Goal: Task Accomplishment & Management: Manage account settings

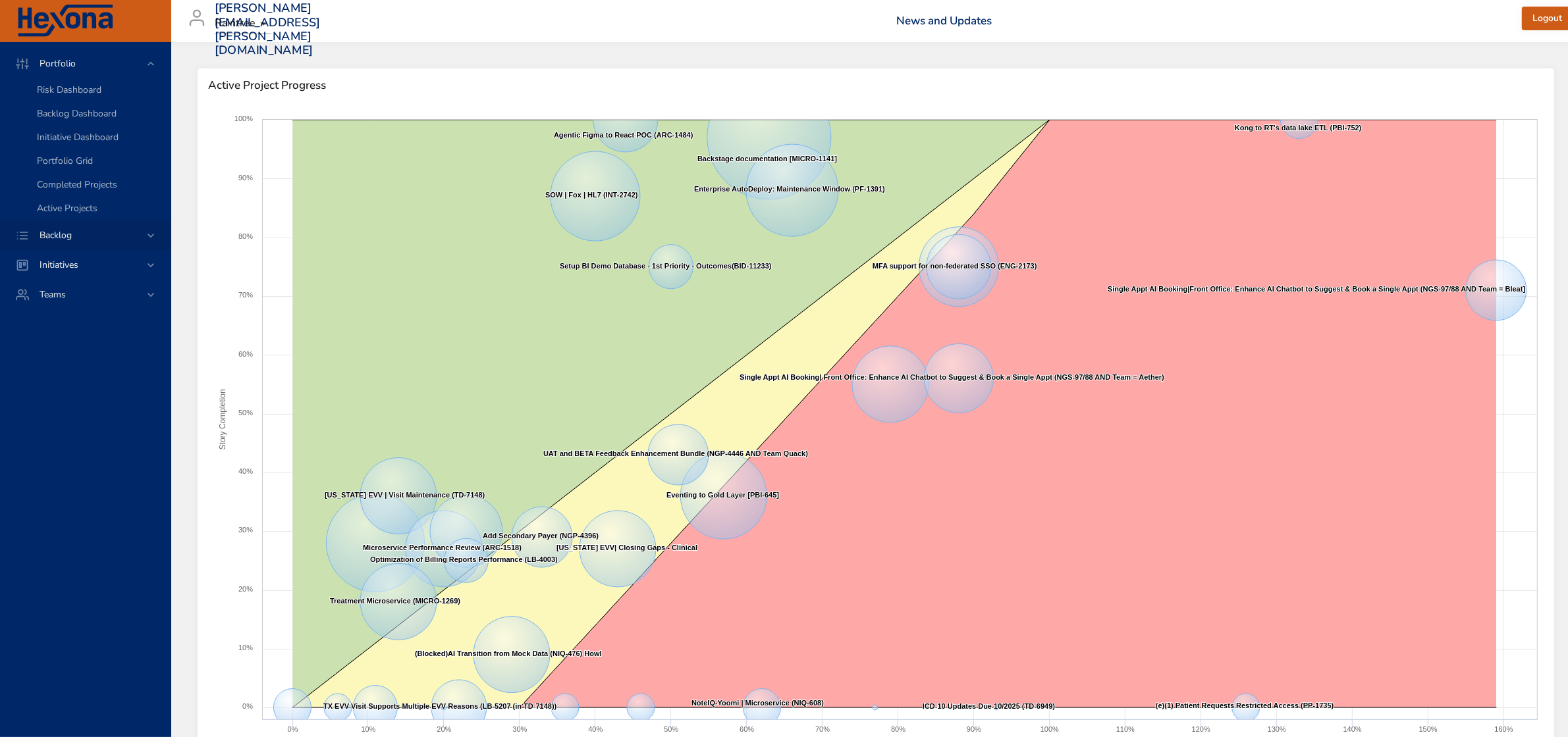
click at [43, 238] on span "Backlog" at bounding box center [55, 236] width 53 height 13
click at [90, 116] on span "Backlog Details" at bounding box center [68, 119] width 63 height 13
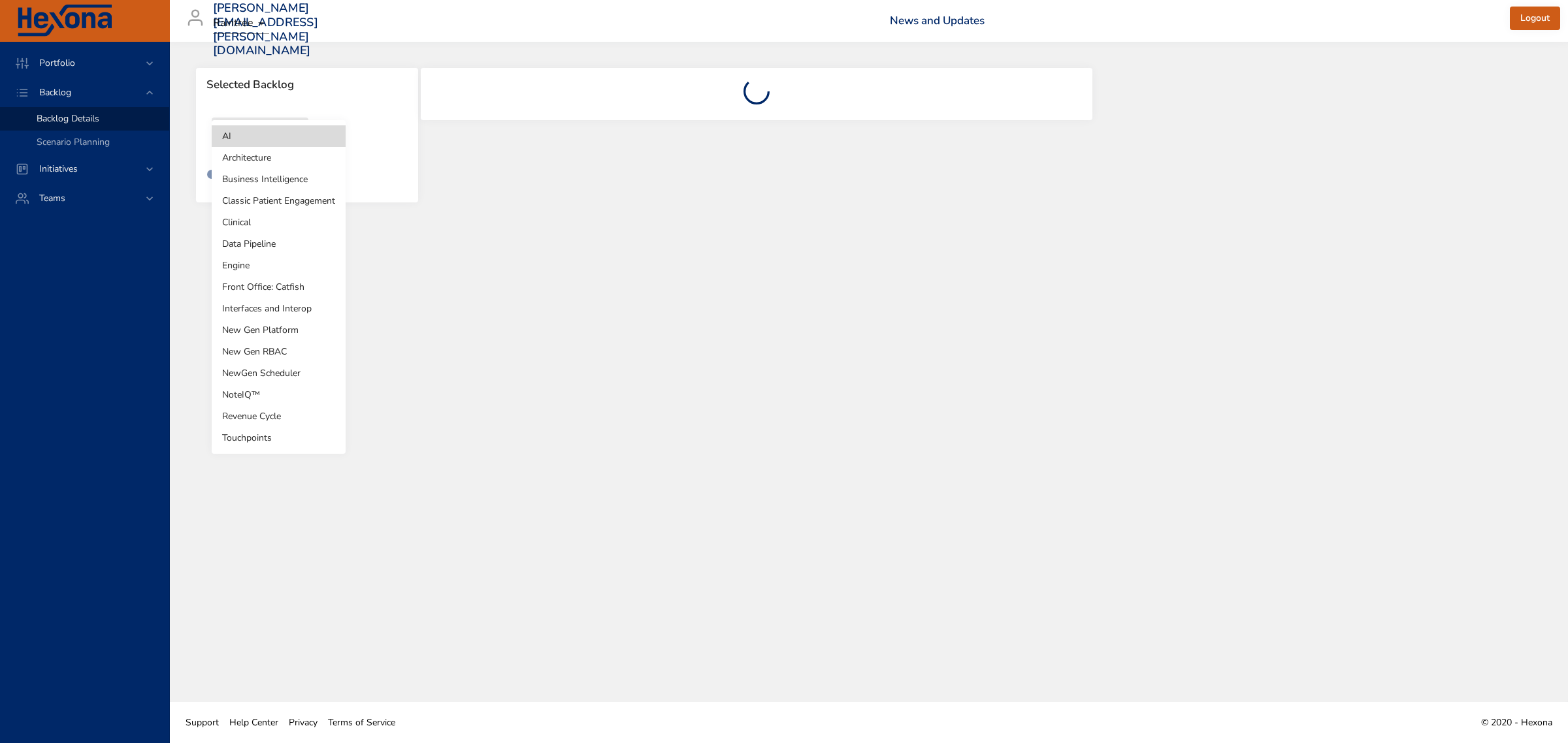
click at [304, 136] on body "Portfolio Backlog Backlog Details Scenario Planning Initiatives Teams julia.lie…" at bounding box center [784, 372] width 1568 height 743
click at [268, 419] on li "Revenue Cycle" at bounding box center [279, 416] width 134 height 21
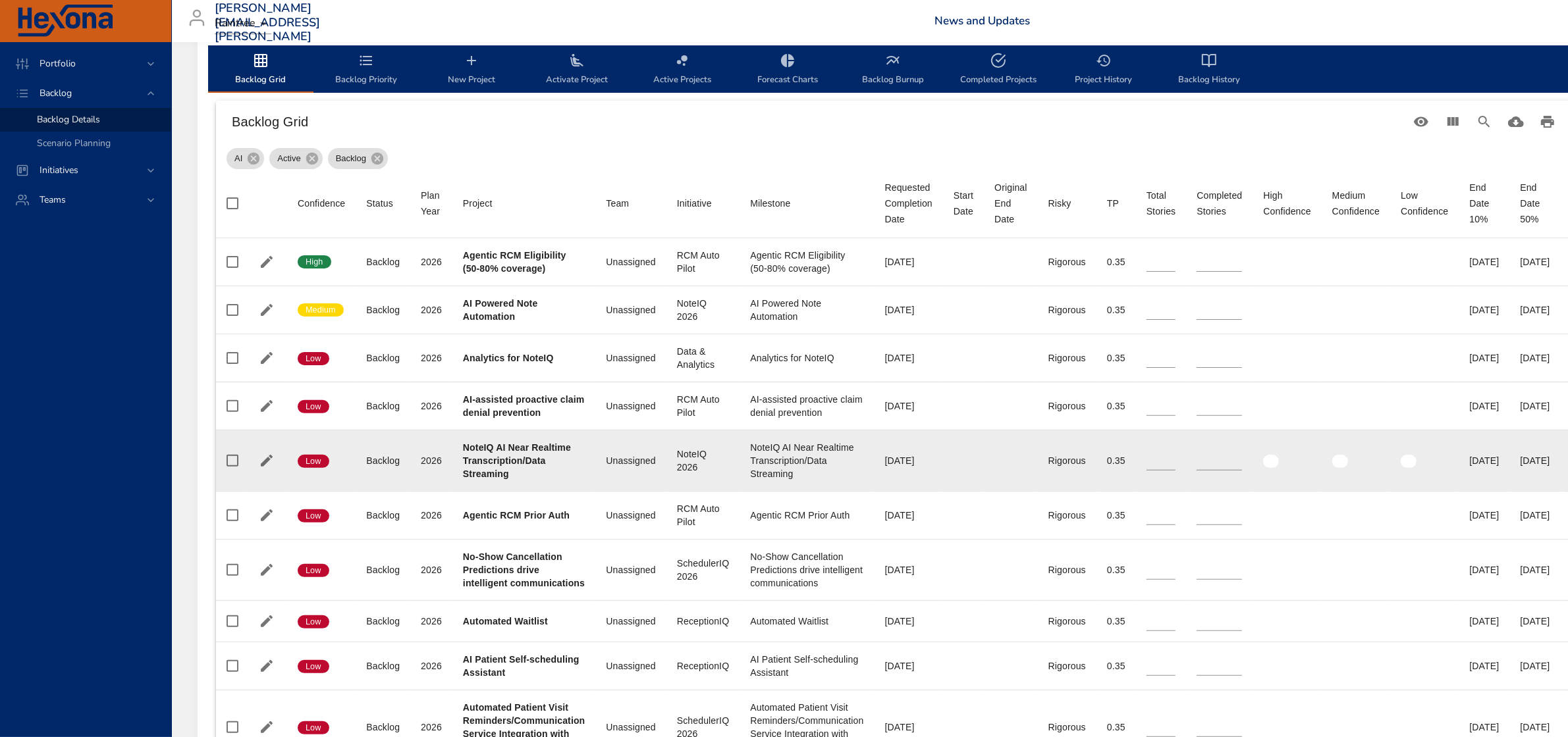
scroll to position [411, 0]
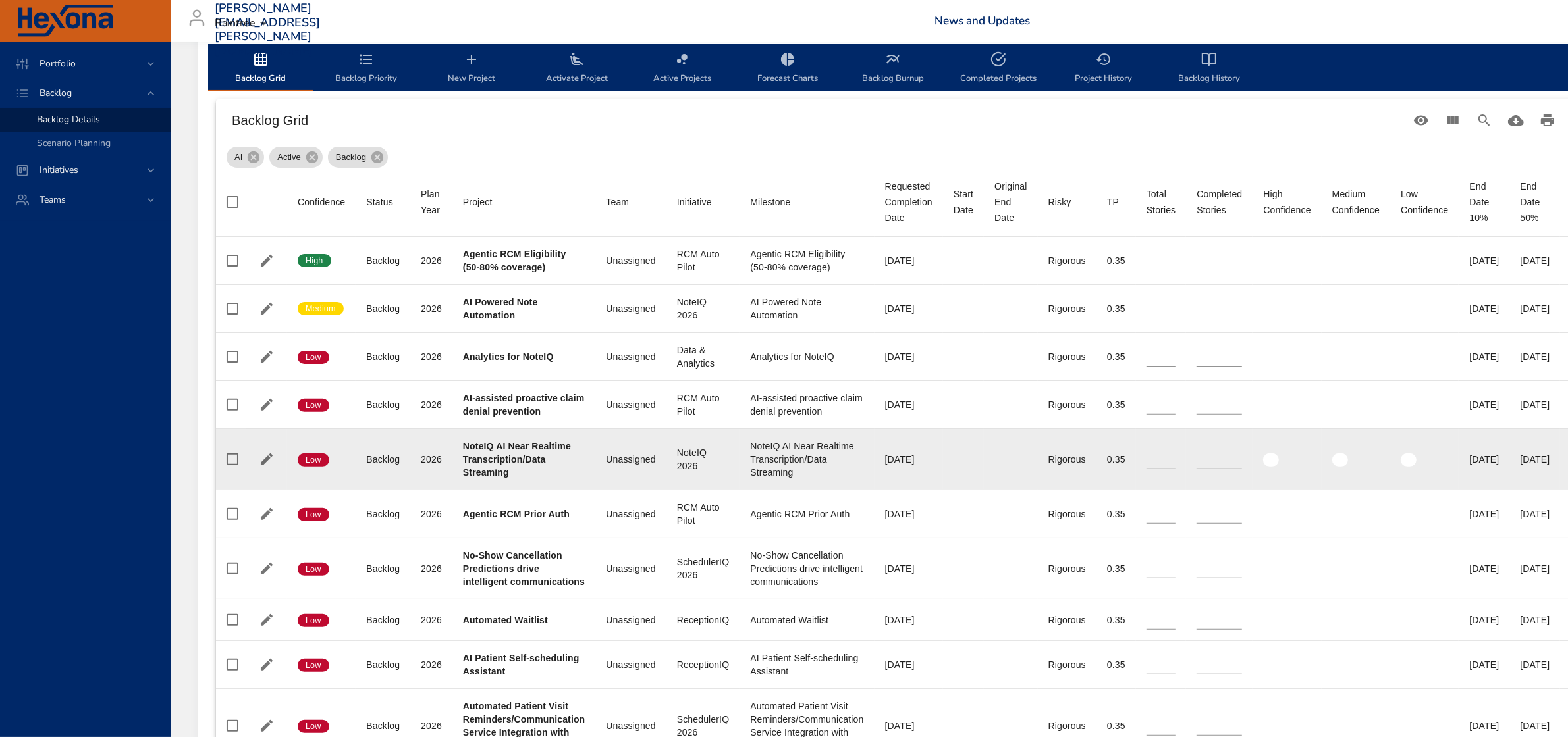
type input "**"
type input "*"
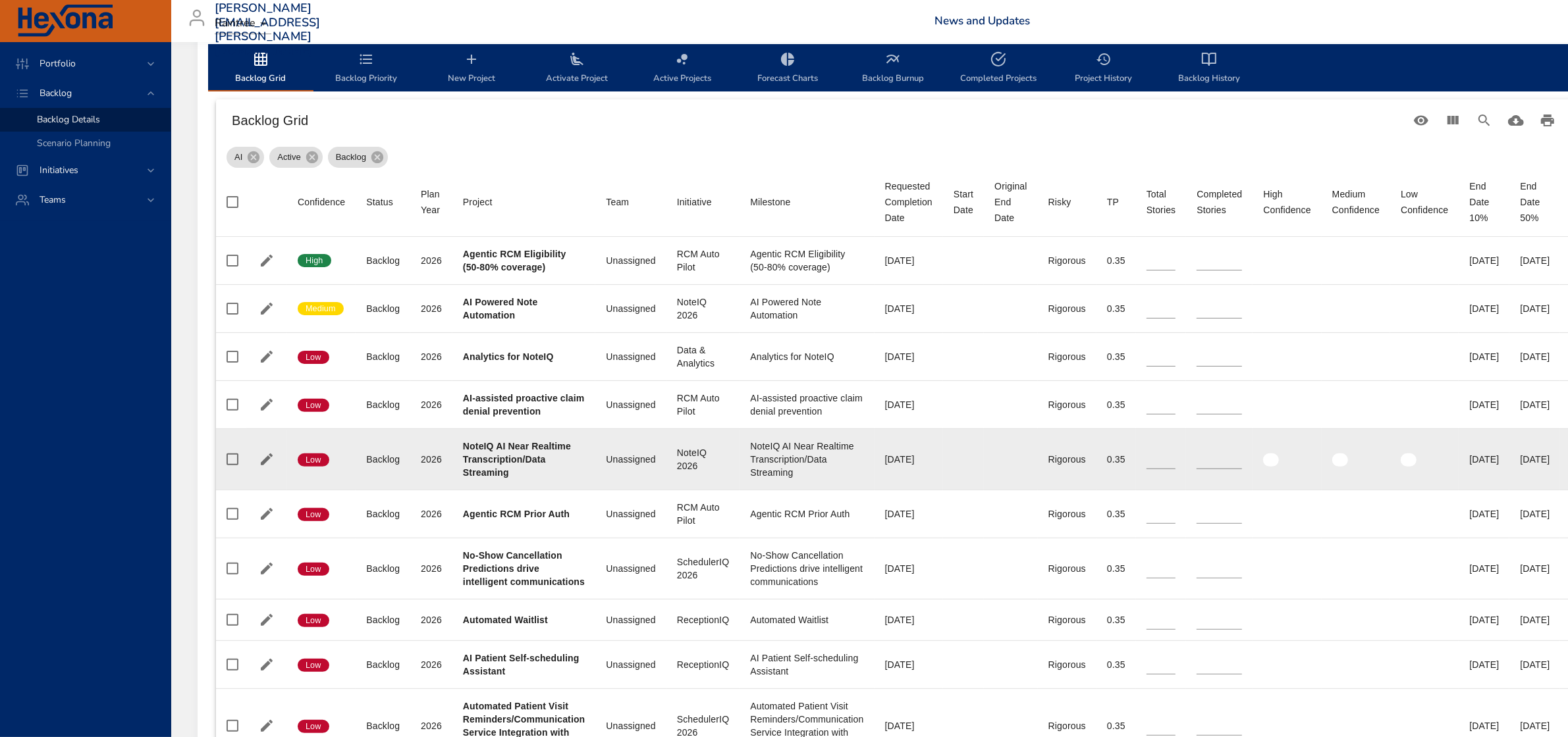
type input "*"
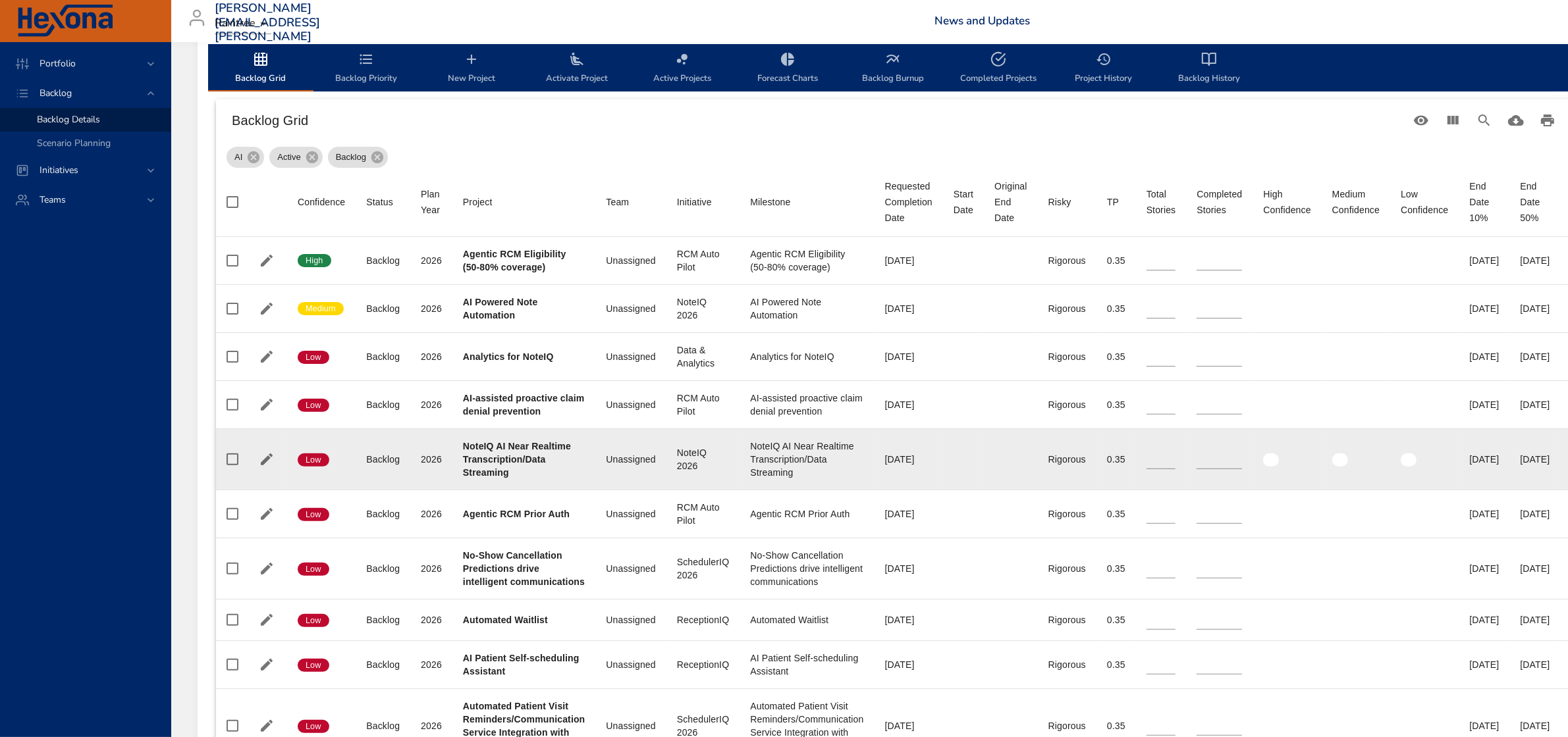
type input "*"
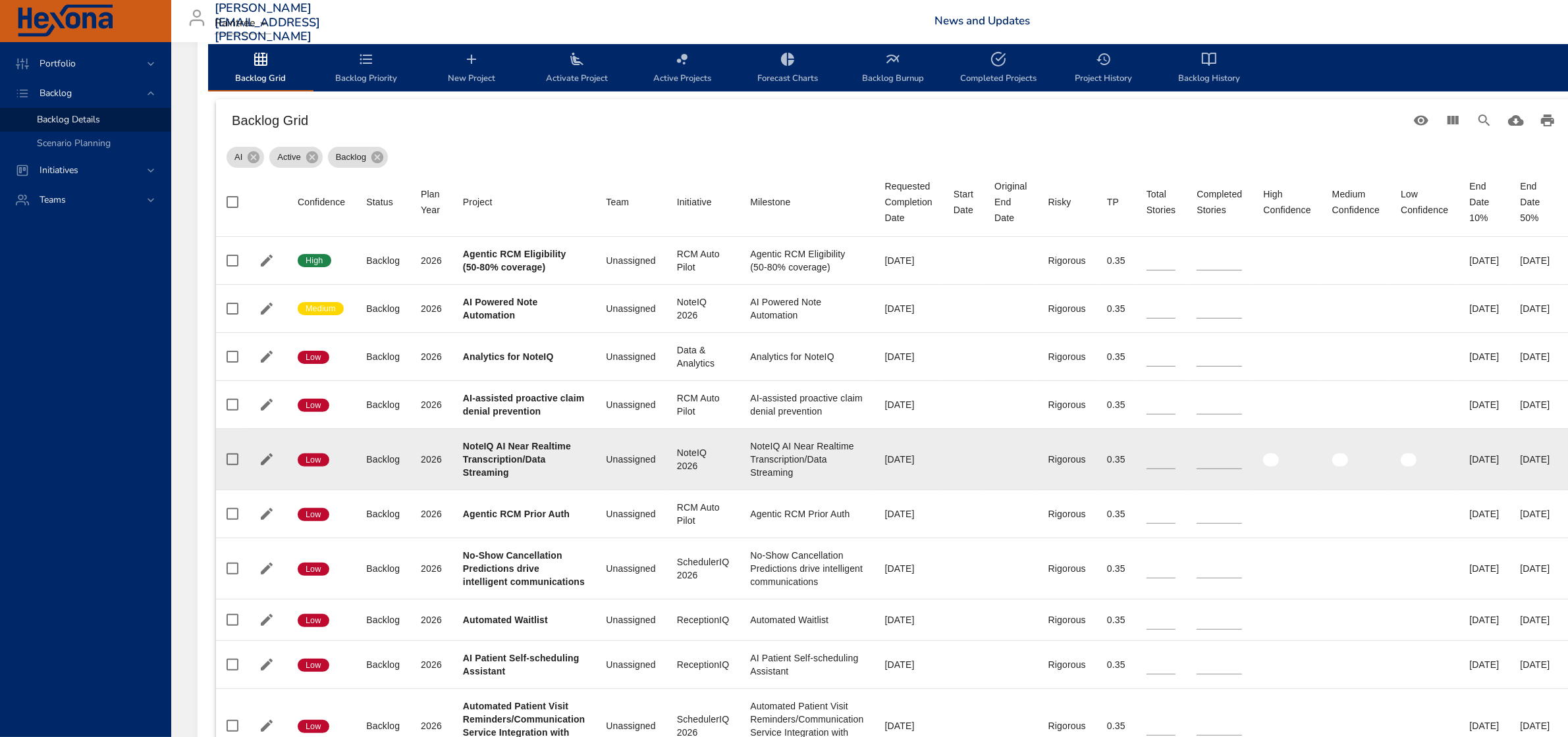
type input "*"
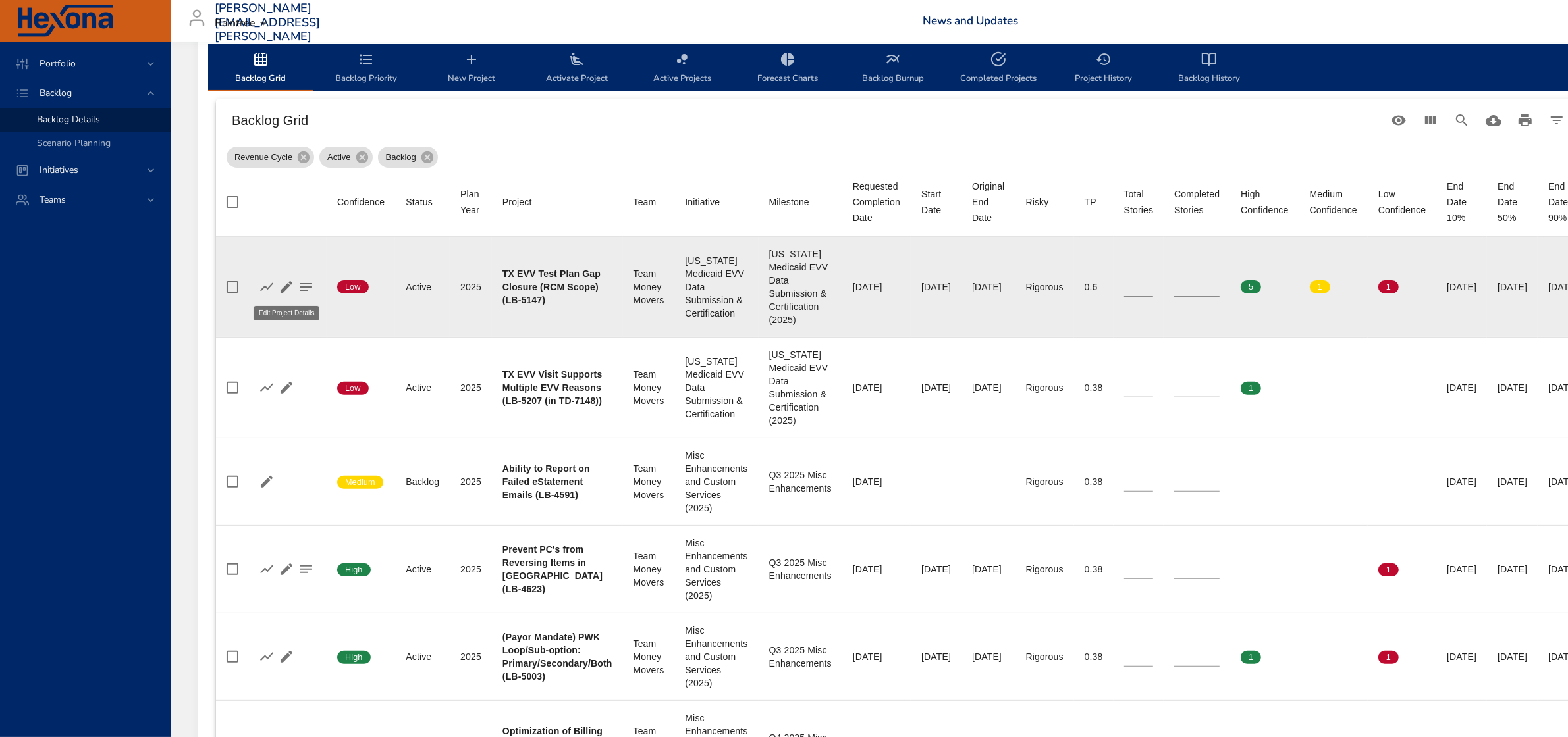
click at [285, 287] on icon "button" at bounding box center [286, 286] width 12 height 12
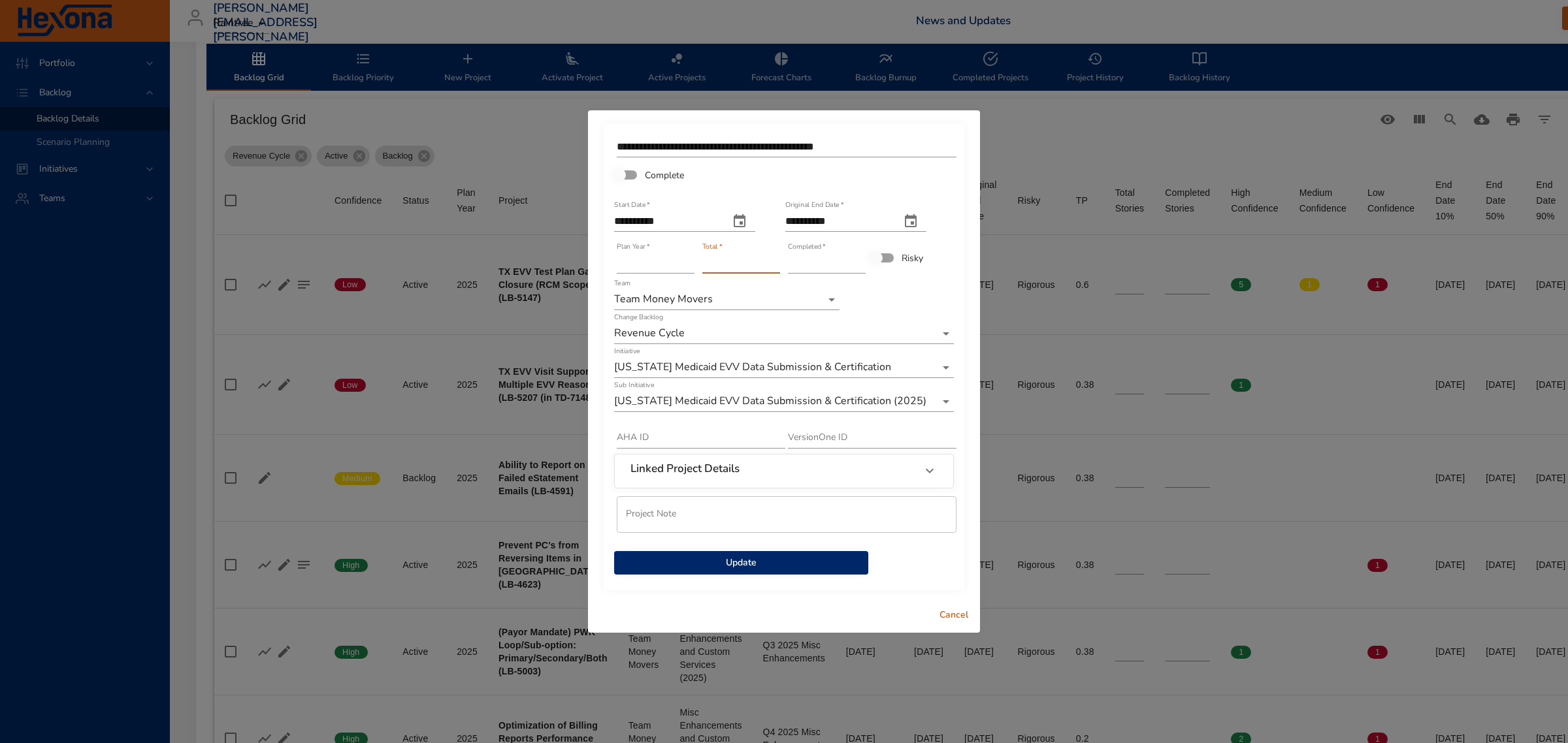
click at [773, 258] on input "**" at bounding box center [741, 263] width 78 height 21
type input "**"
click at [773, 258] on input "**" at bounding box center [741, 263] width 78 height 21
click at [750, 565] on span "Update" at bounding box center [741, 563] width 233 height 17
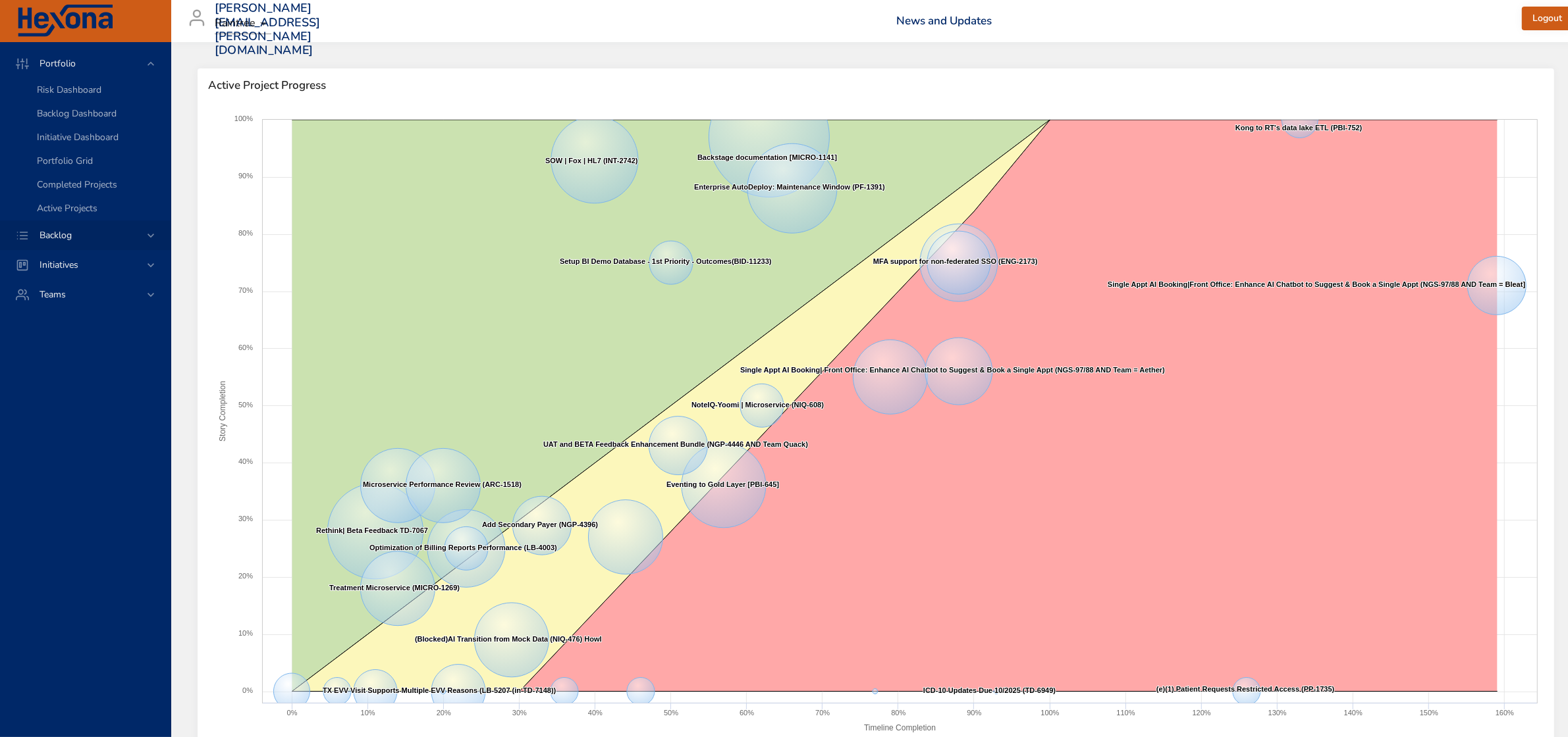
click at [145, 233] on icon at bounding box center [151, 236] width 13 height 13
click at [89, 119] on span "Backlog Details" at bounding box center [68, 119] width 63 height 13
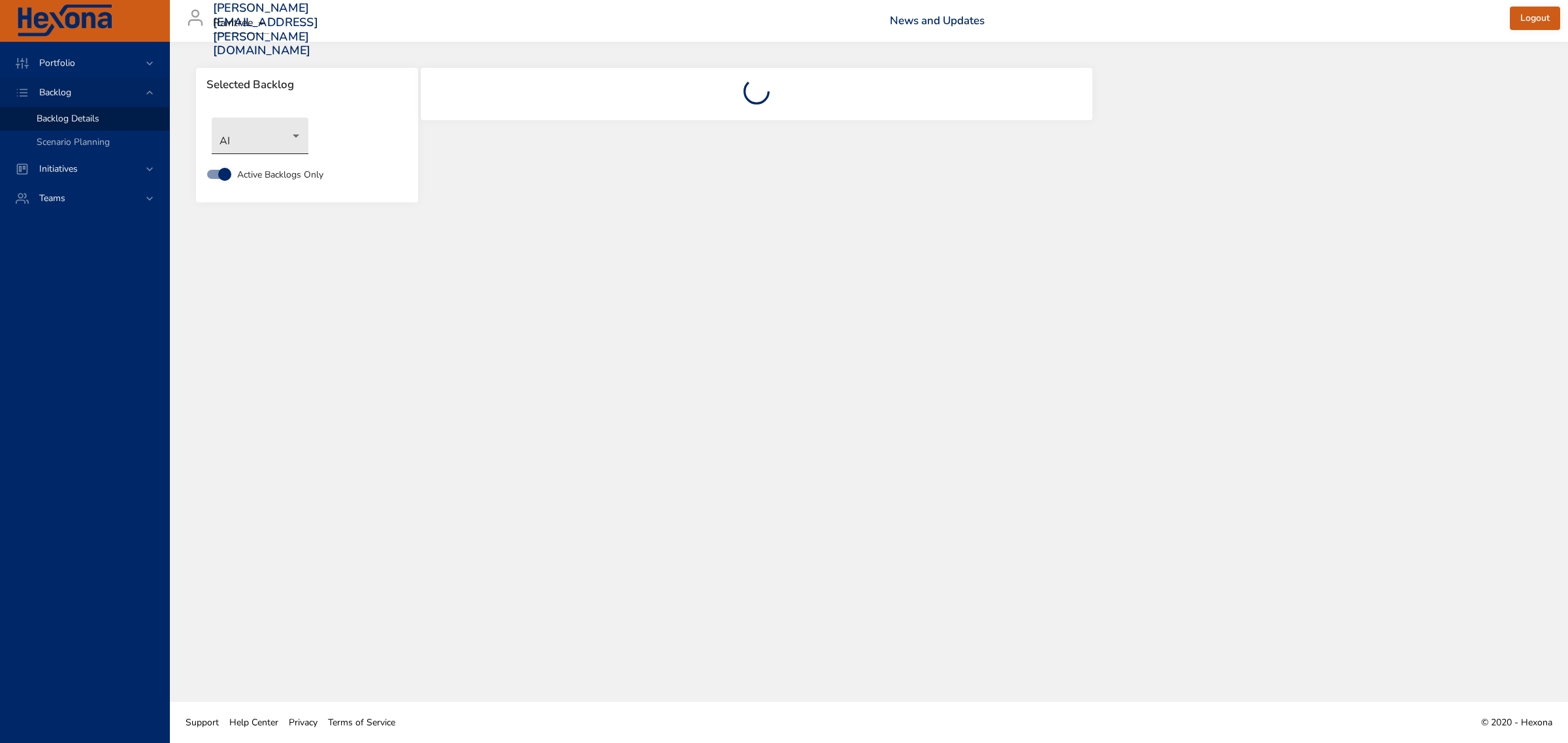
click at [271, 142] on body "Portfolio Backlog Backlog Details Scenario Planning Initiatives Teams [PERSON_N…" at bounding box center [784, 372] width 1568 height 743
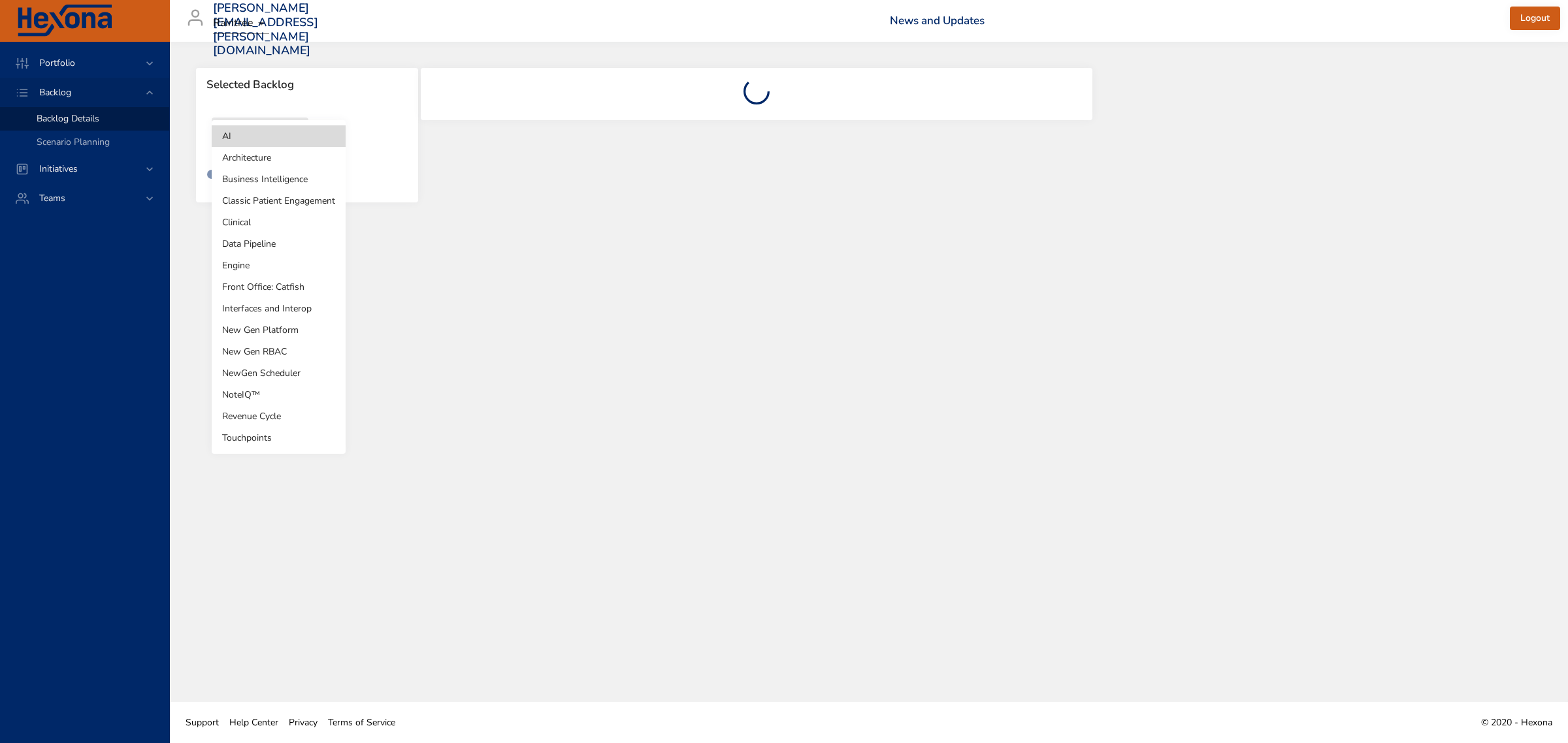
drag, startPoint x: 285, startPoint y: 421, endPoint x: 373, endPoint y: 418, distance: 88.1
click at [285, 420] on li "Revenue Cycle" at bounding box center [279, 416] width 134 height 21
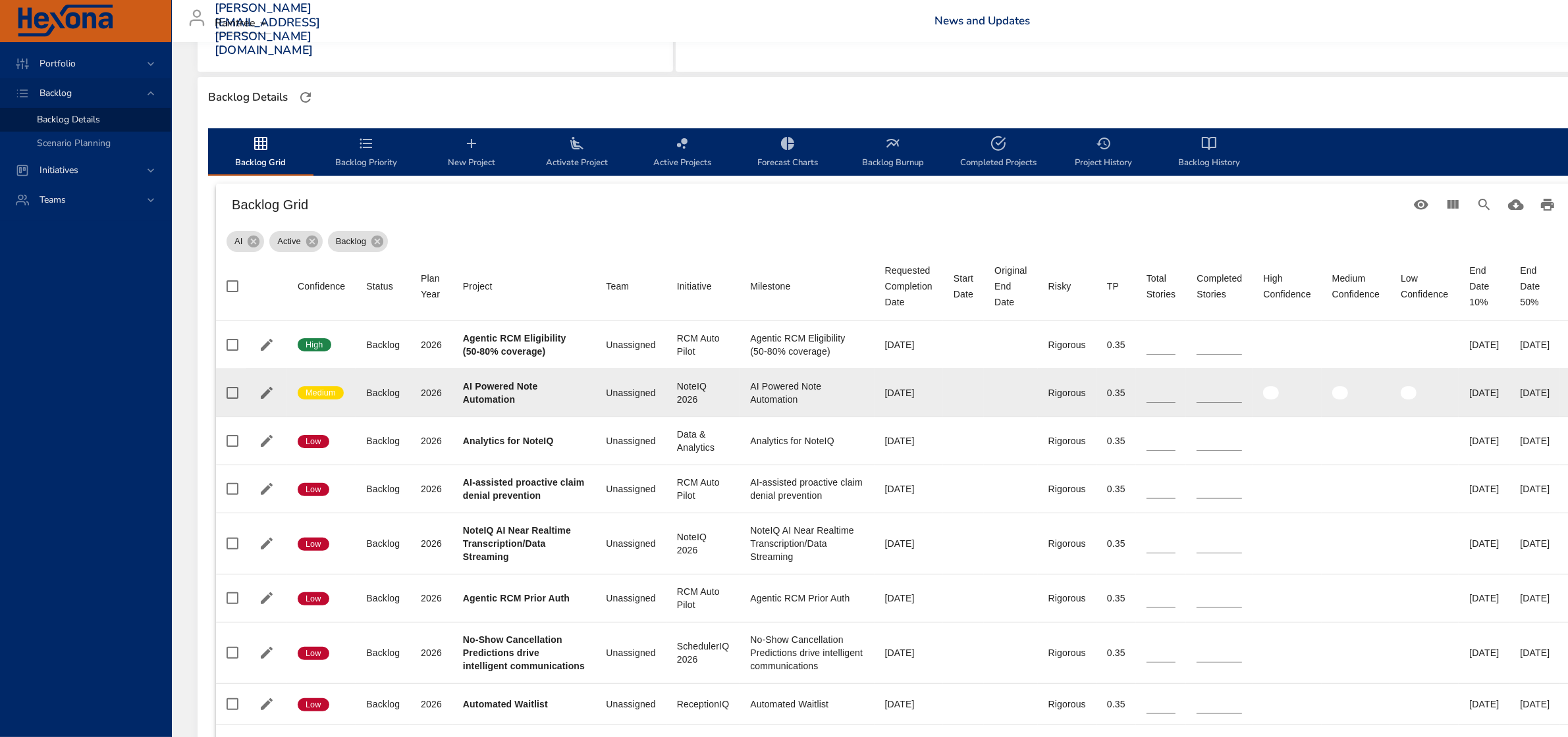
scroll to position [329, 0]
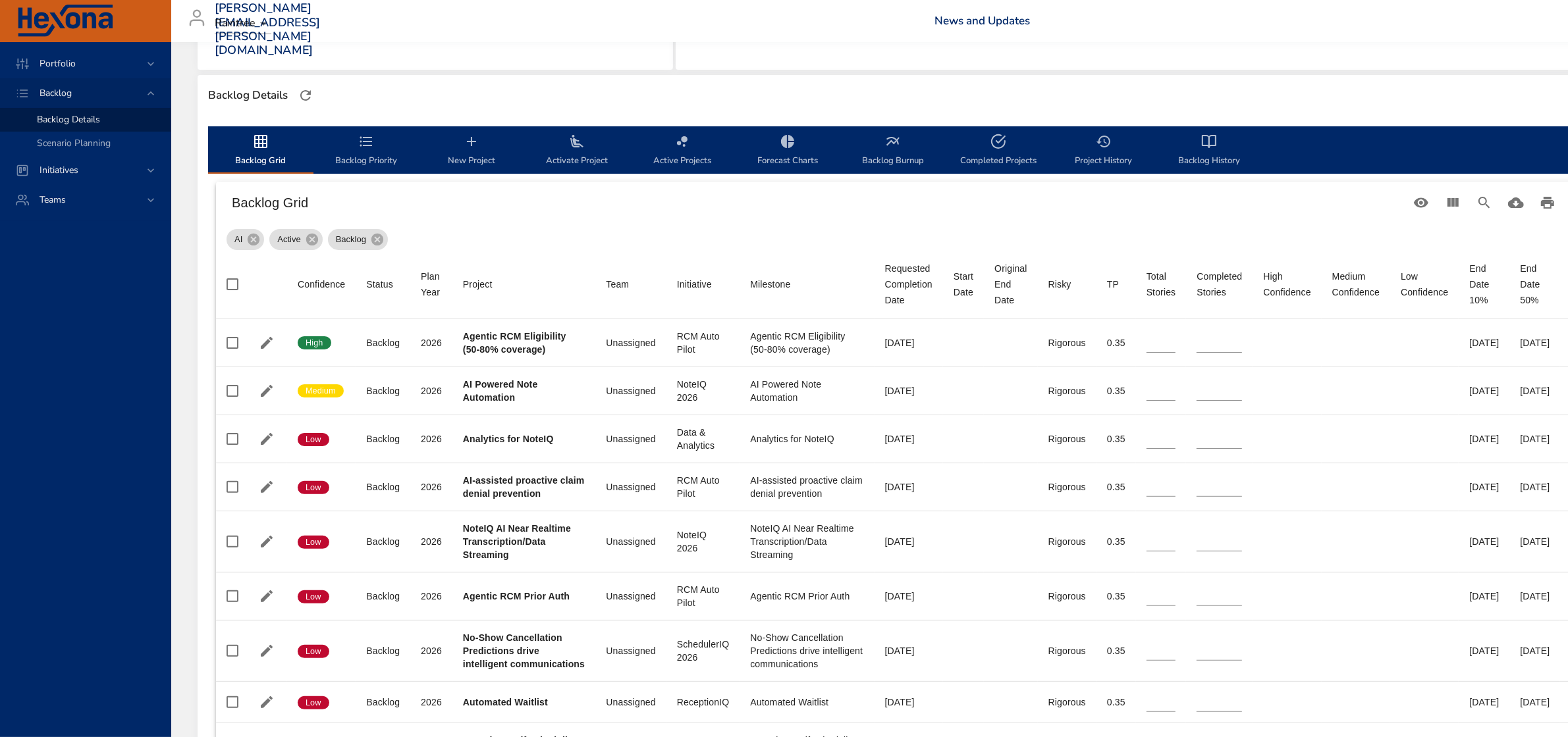
type input "**"
type input "*"
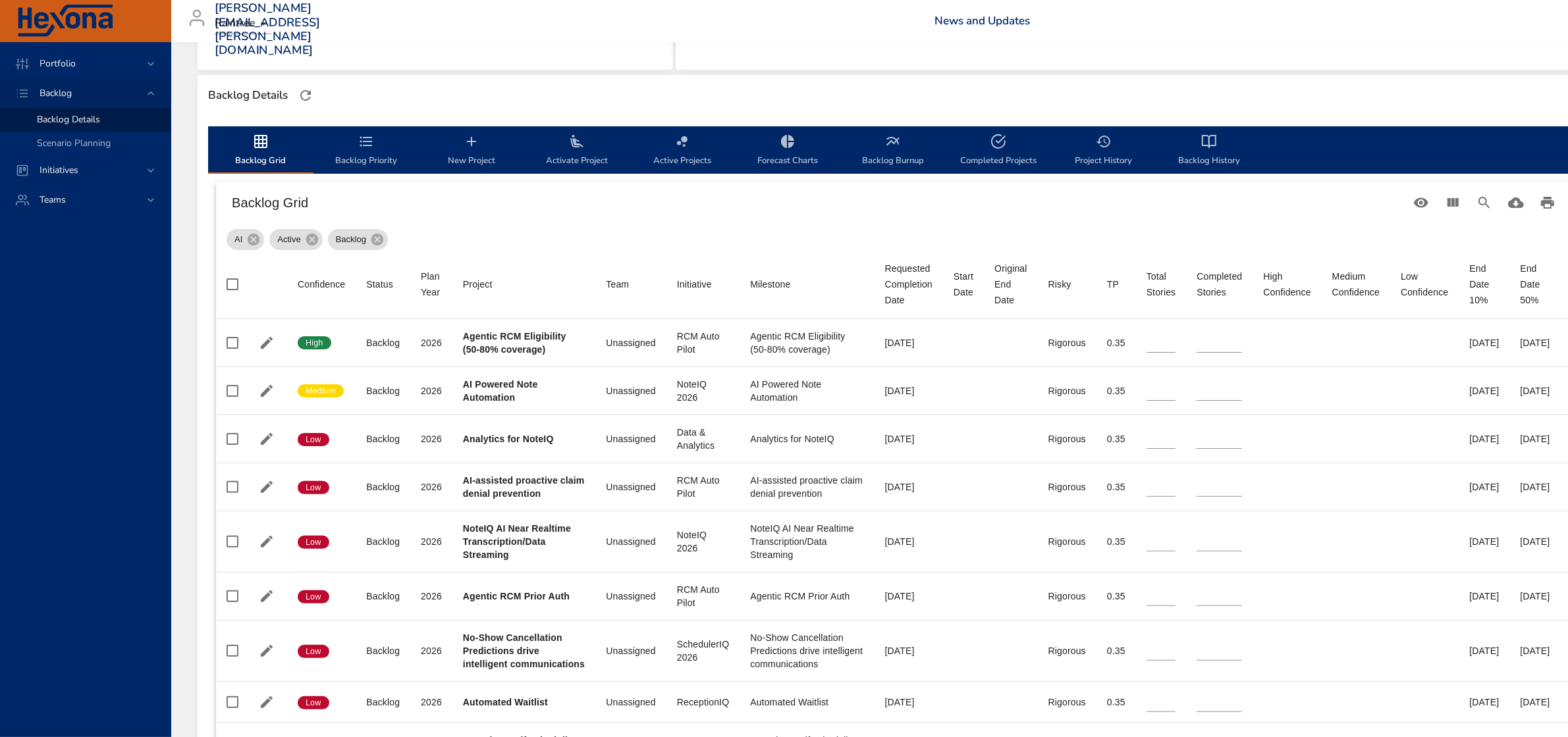
type input "*"
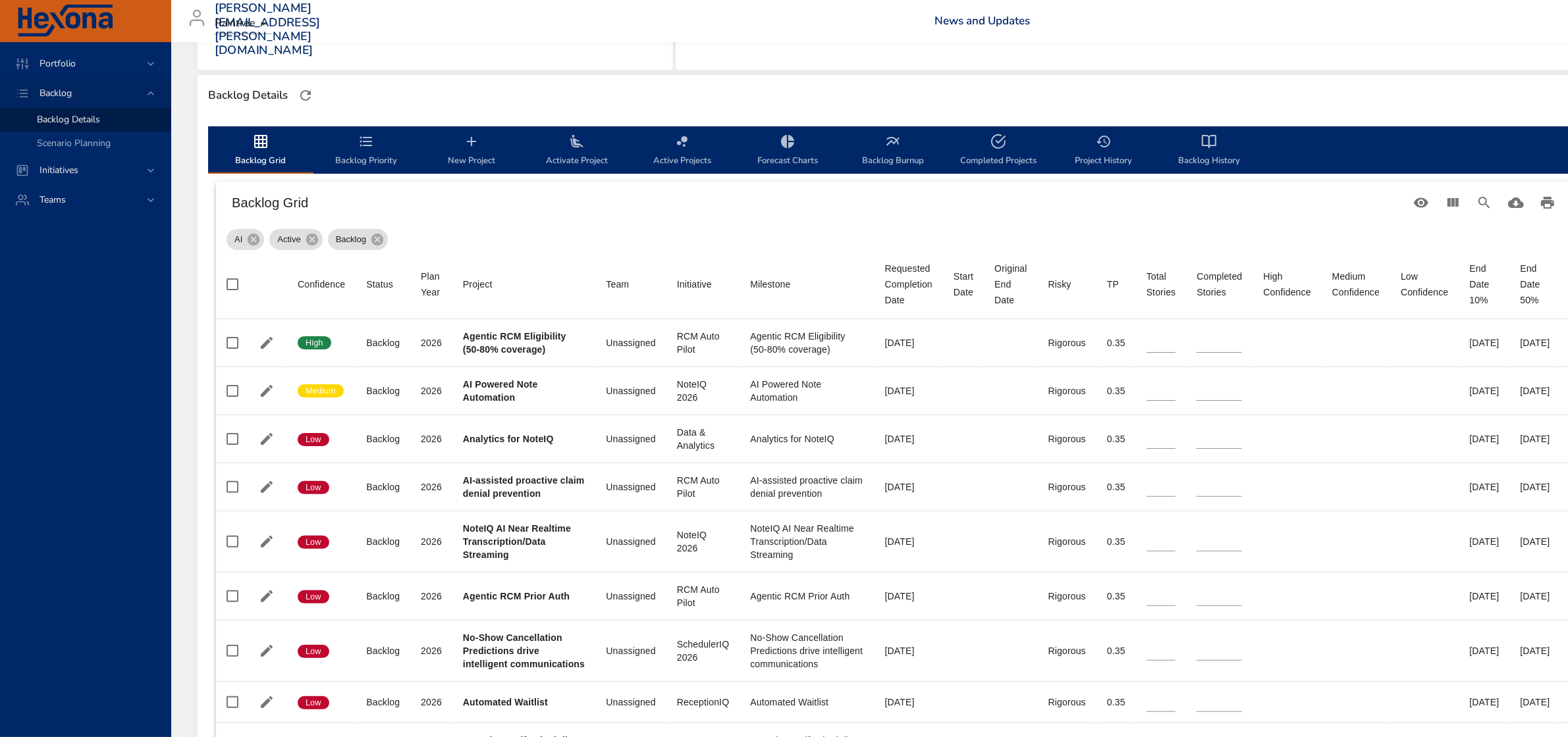
type input "*"
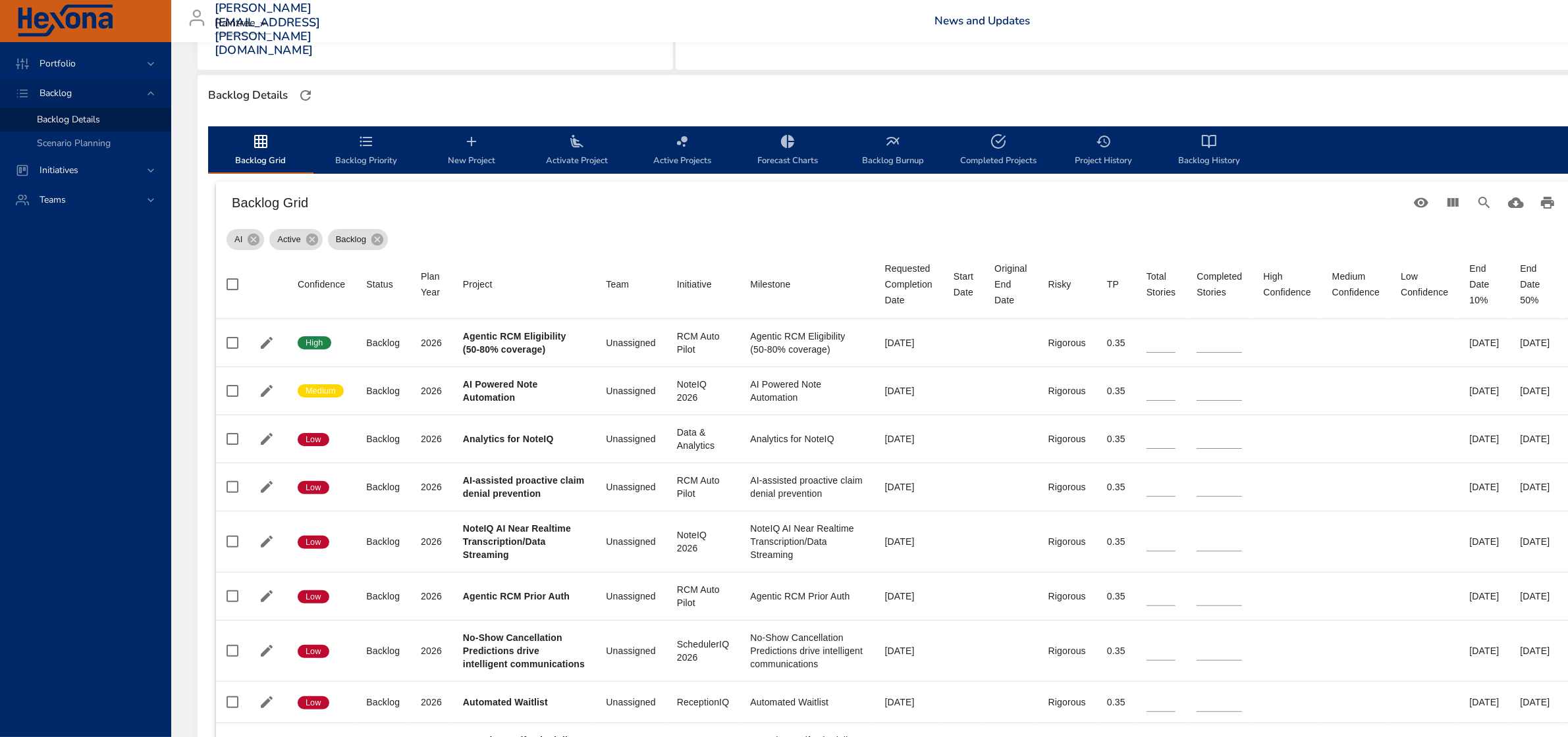
type input "*"
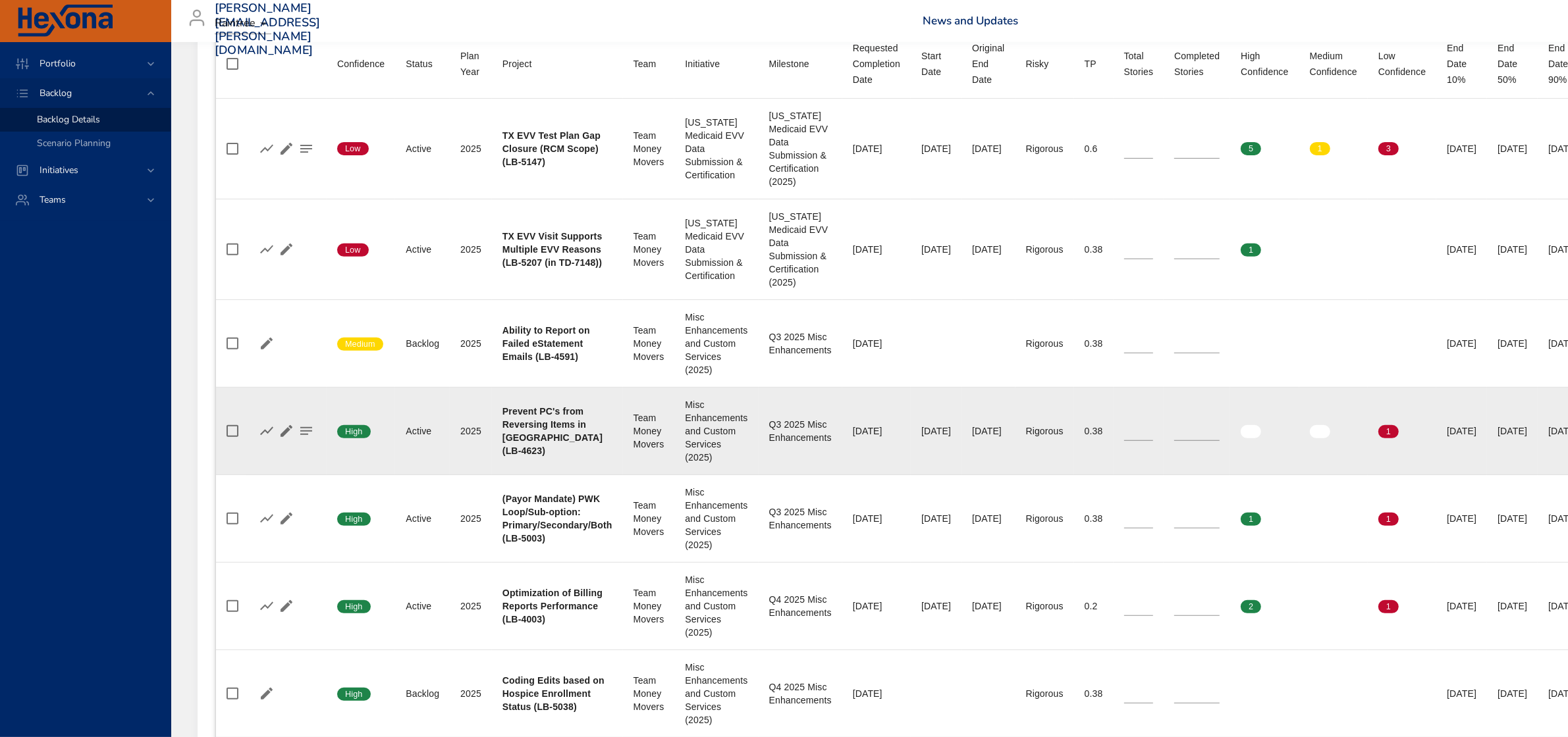
scroll to position [576, 0]
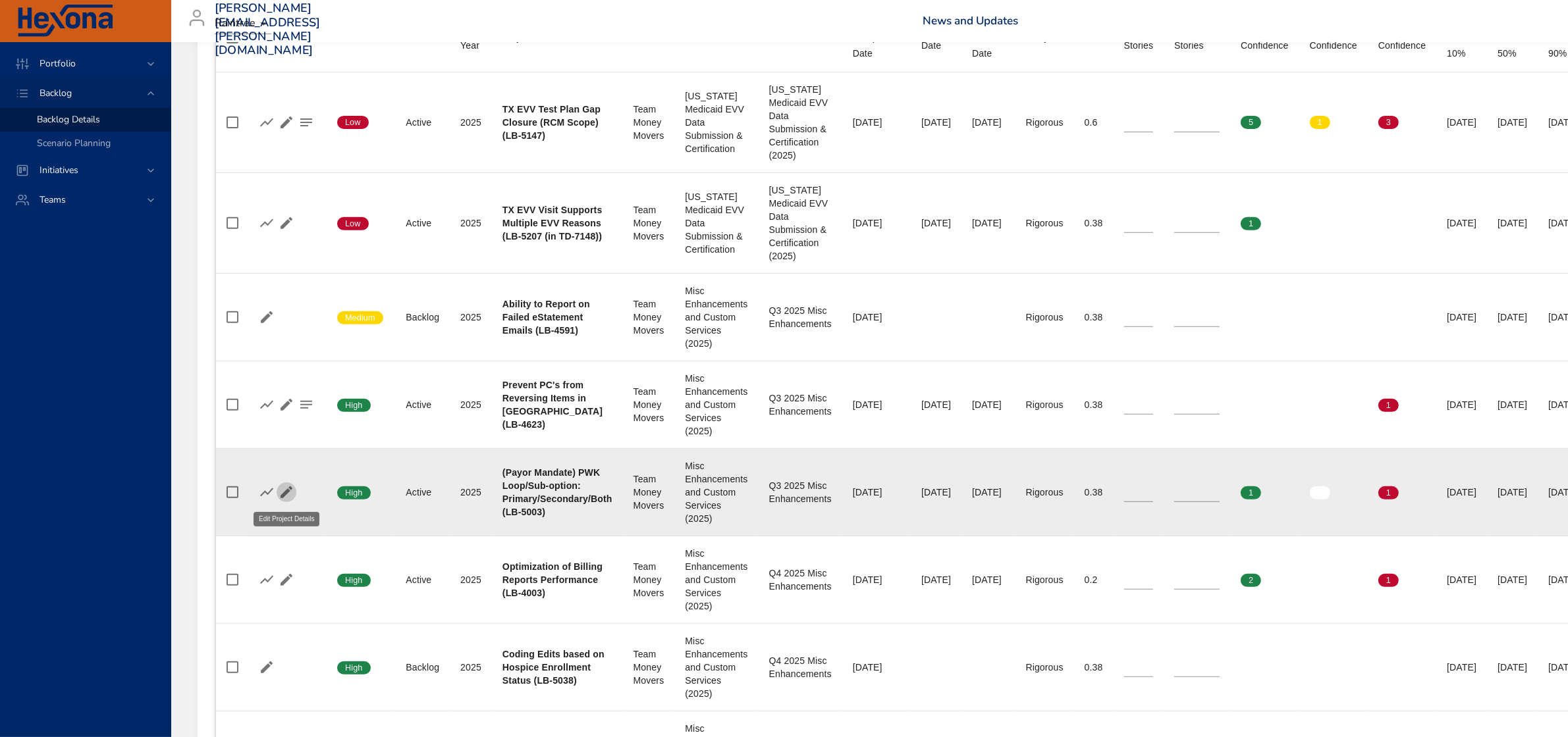
click at [285, 492] on icon "button" at bounding box center [286, 492] width 12 height 12
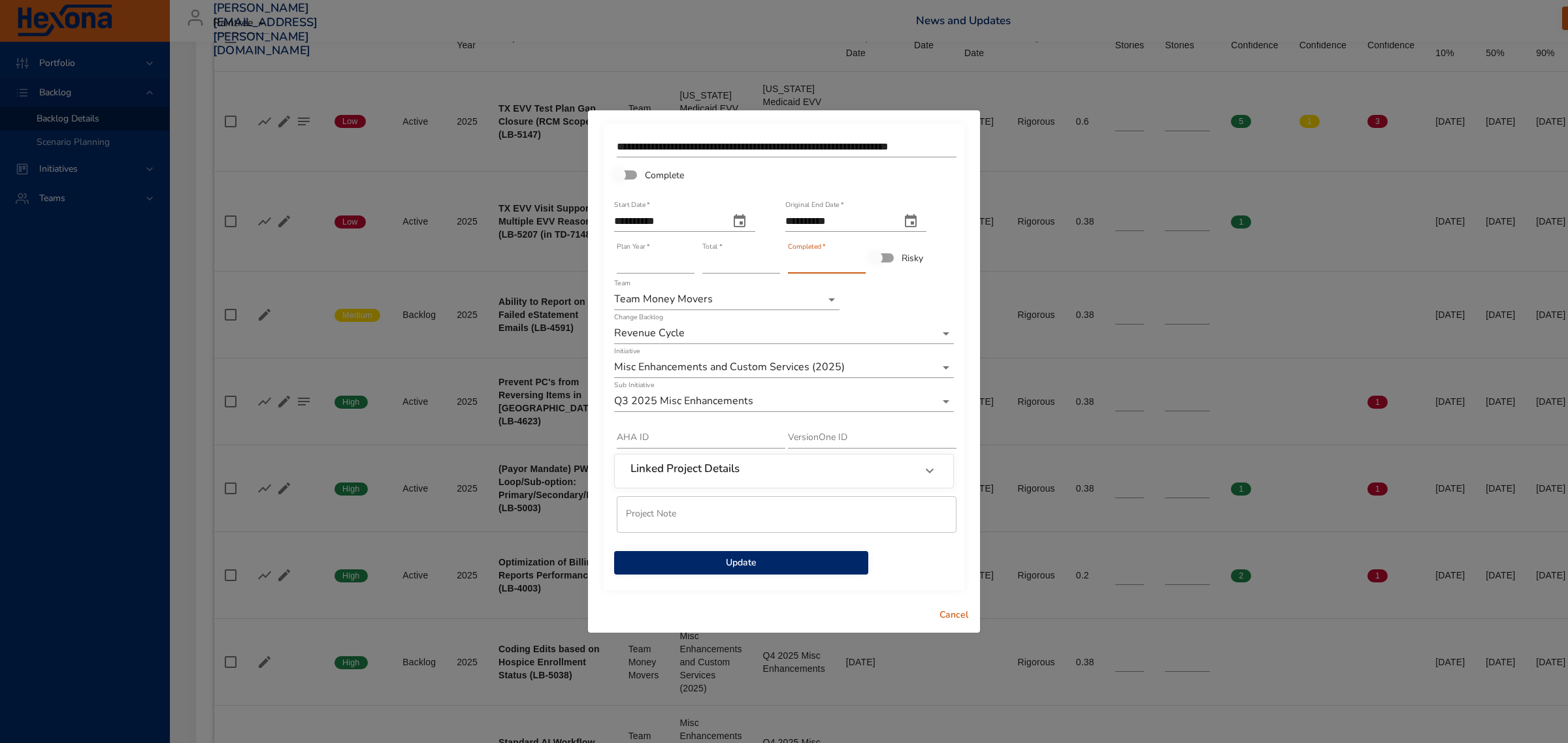
click at [861, 259] on input "*" at bounding box center [827, 263] width 78 height 21
type input "*"
click at [861, 259] on input "*" at bounding box center [827, 263] width 78 height 21
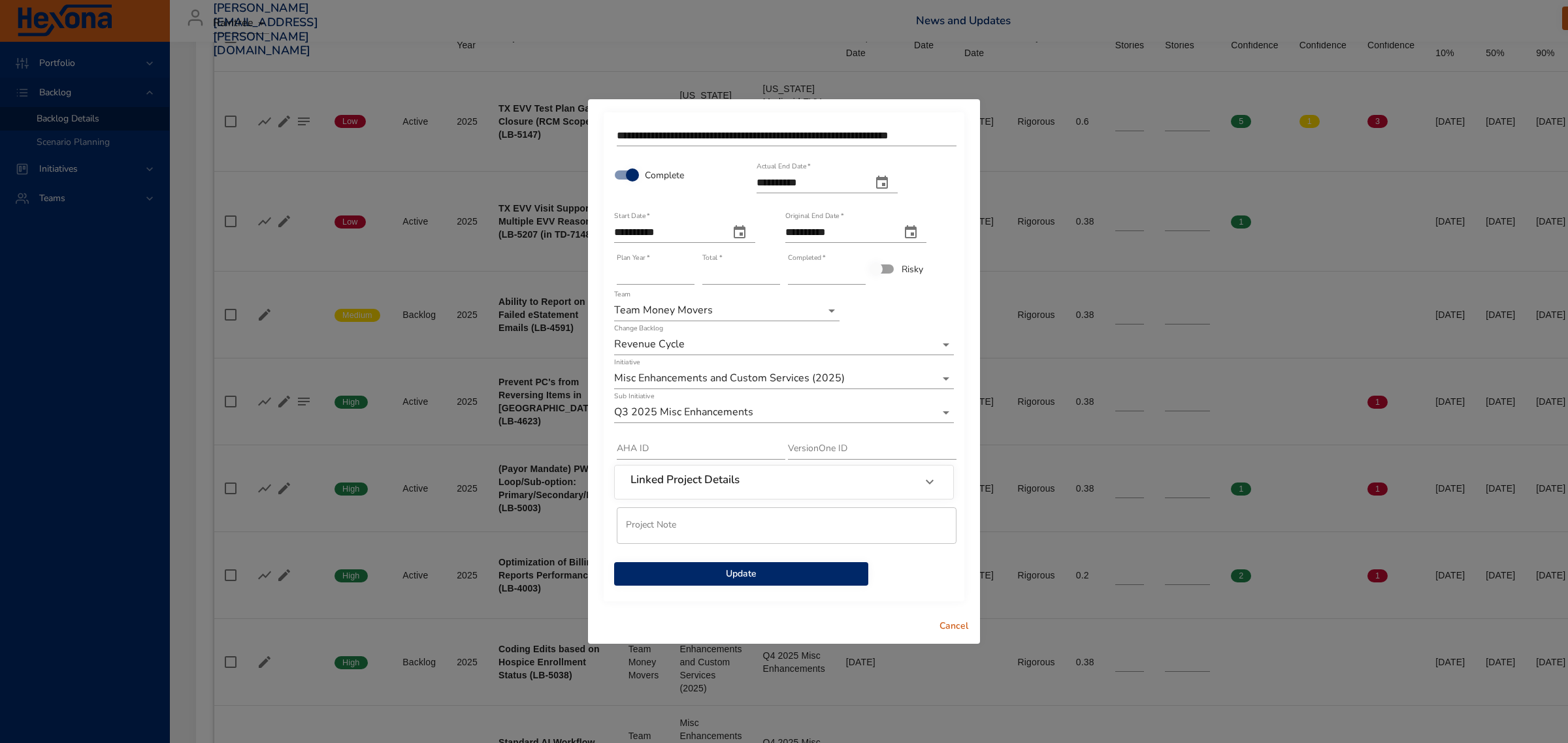
click at [733, 579] on span "Update" at bounding box center [741, 574] width 233 height 17
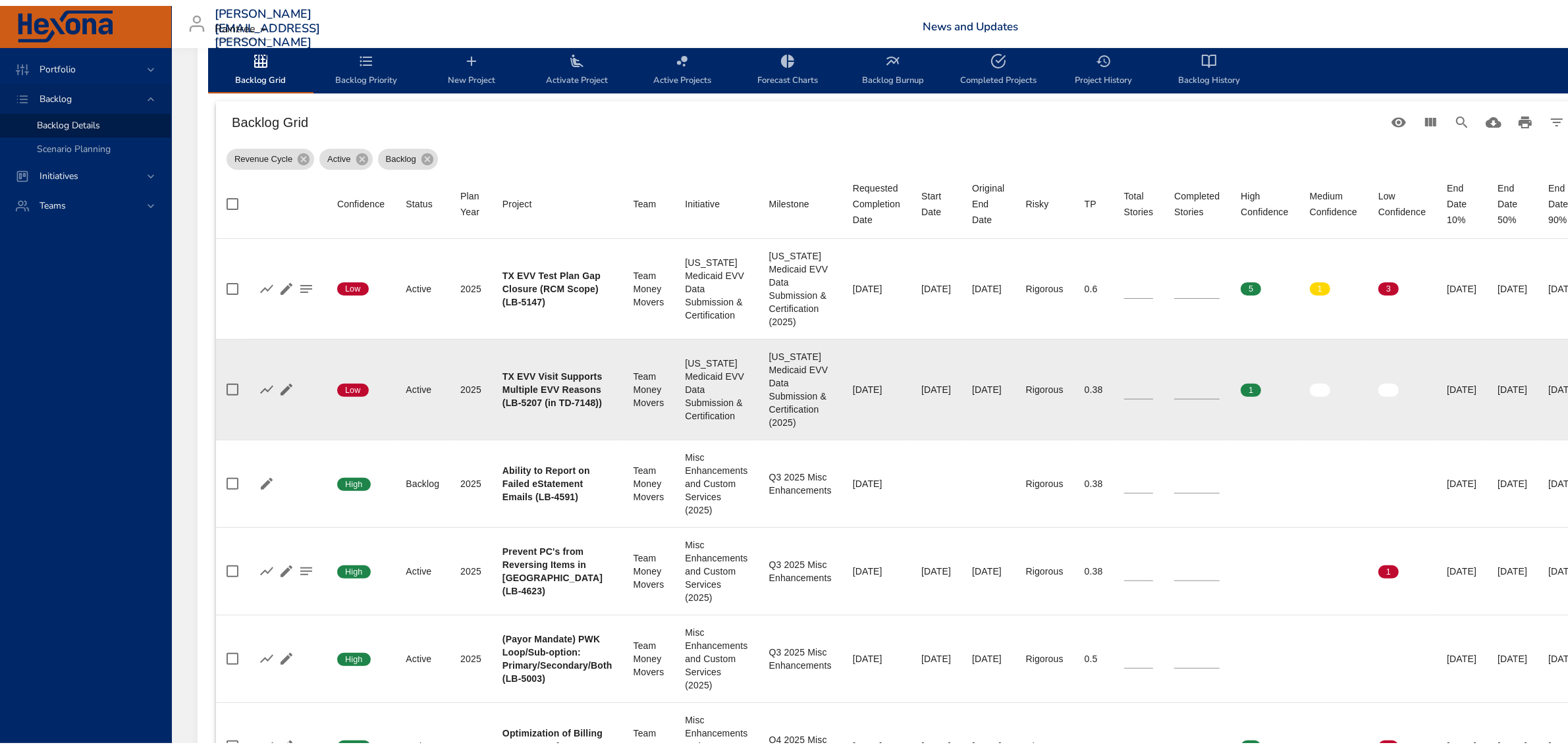
scroll to position [329, 0]
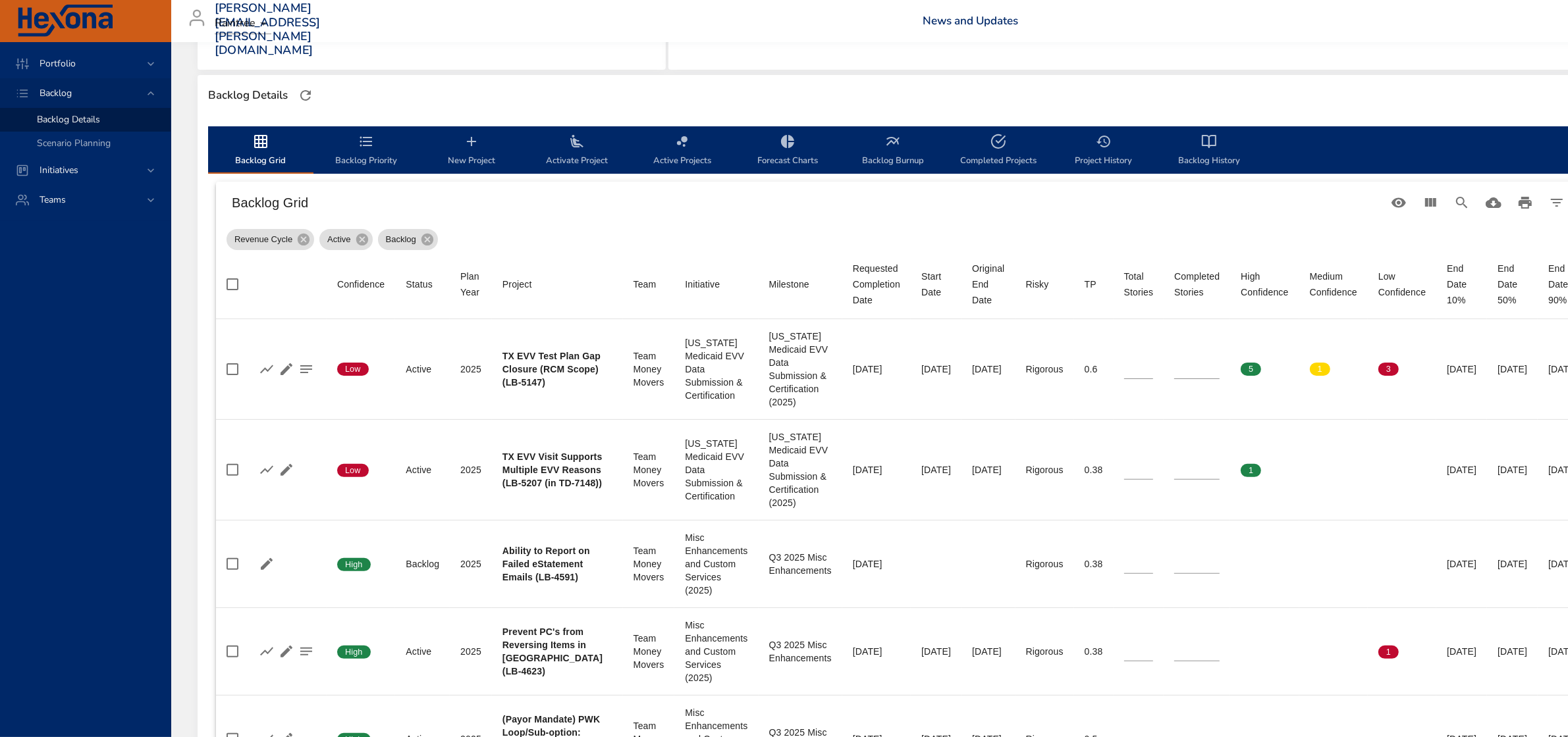
click at [368, 152] on span "Backlog Priority" at bounding box center [367, 152] width 90 height 35
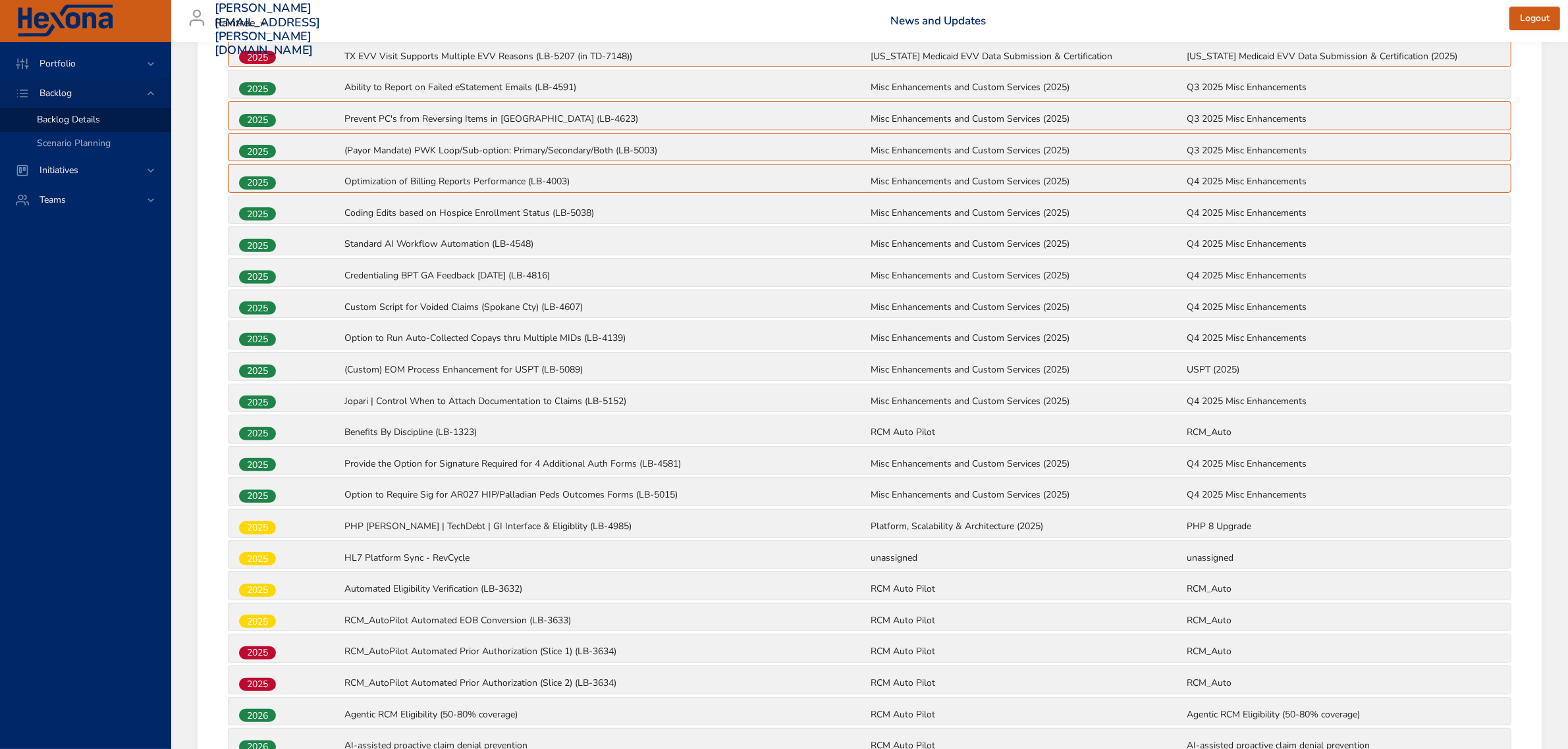
scroll to position [576, 0]
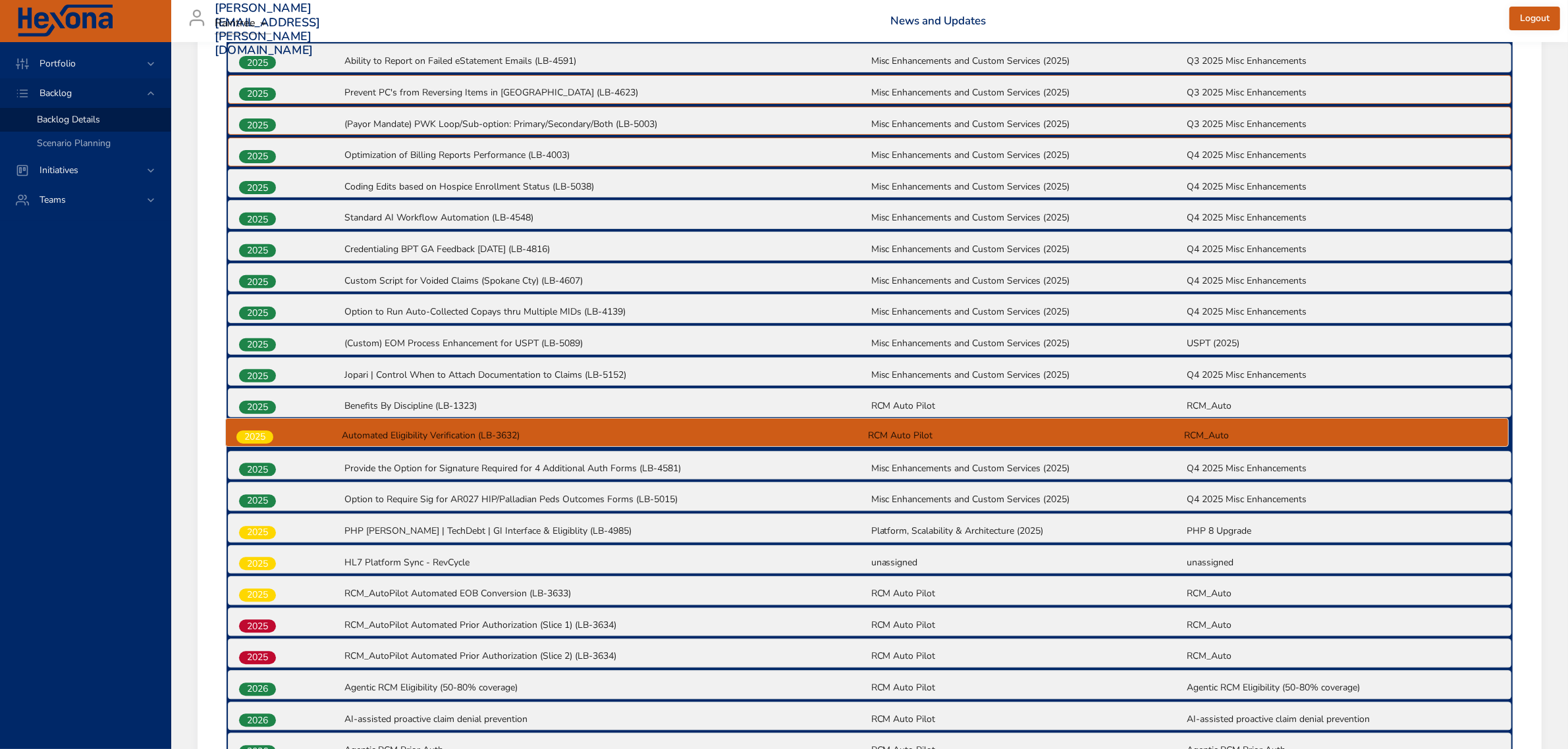
drag, startPoint x: 259, startPoint y: 564, endPoint x: 258, endPoint y: 435, distance: 129.0
click at [258, 435] on div "2025 TX EVV Test Plan Gap Closure (RCM Scope) (LB-5147) [US_STATE] Medicaid EVV…" at bounding box center [869, 467] width 1286 height 974
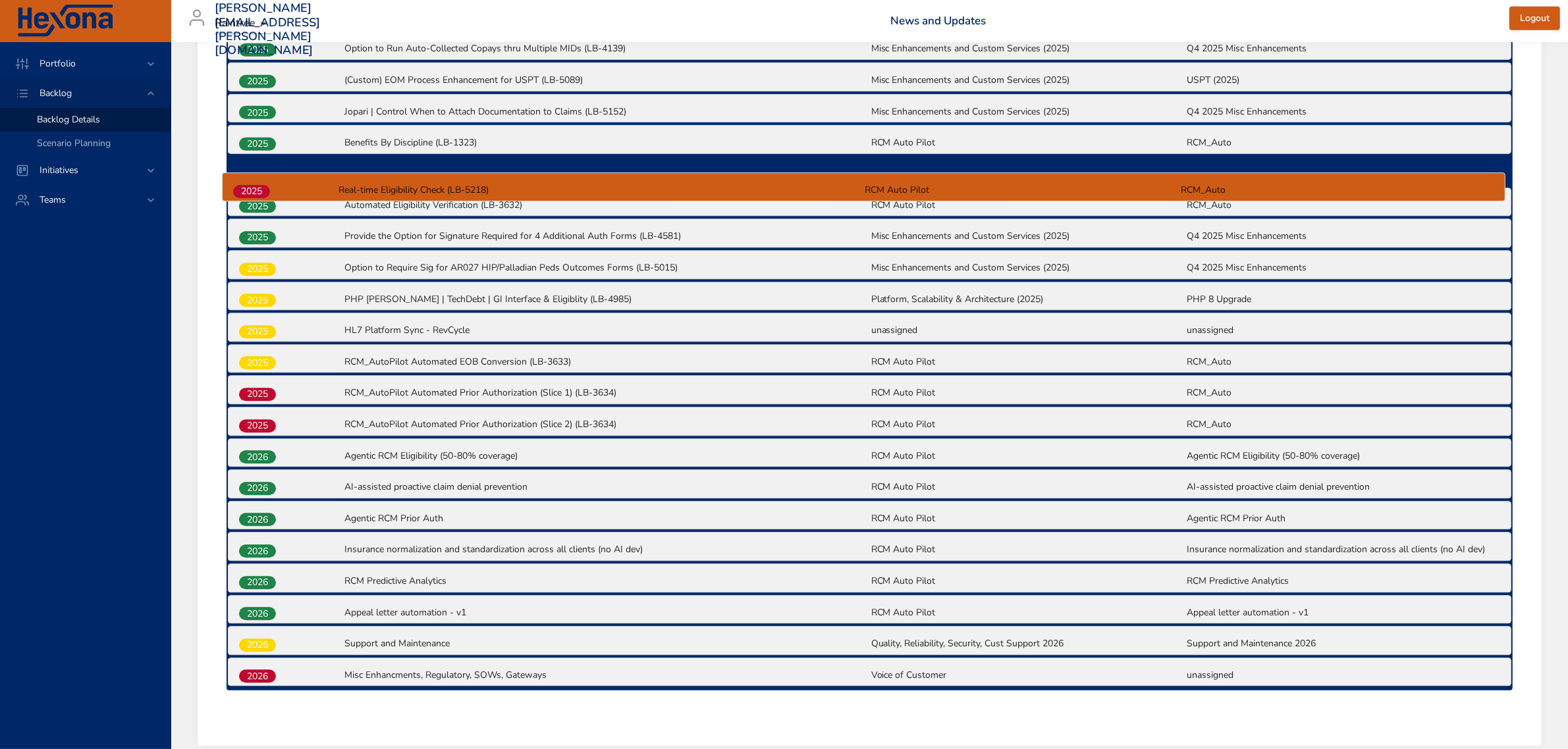
scroll to position [828, 0]
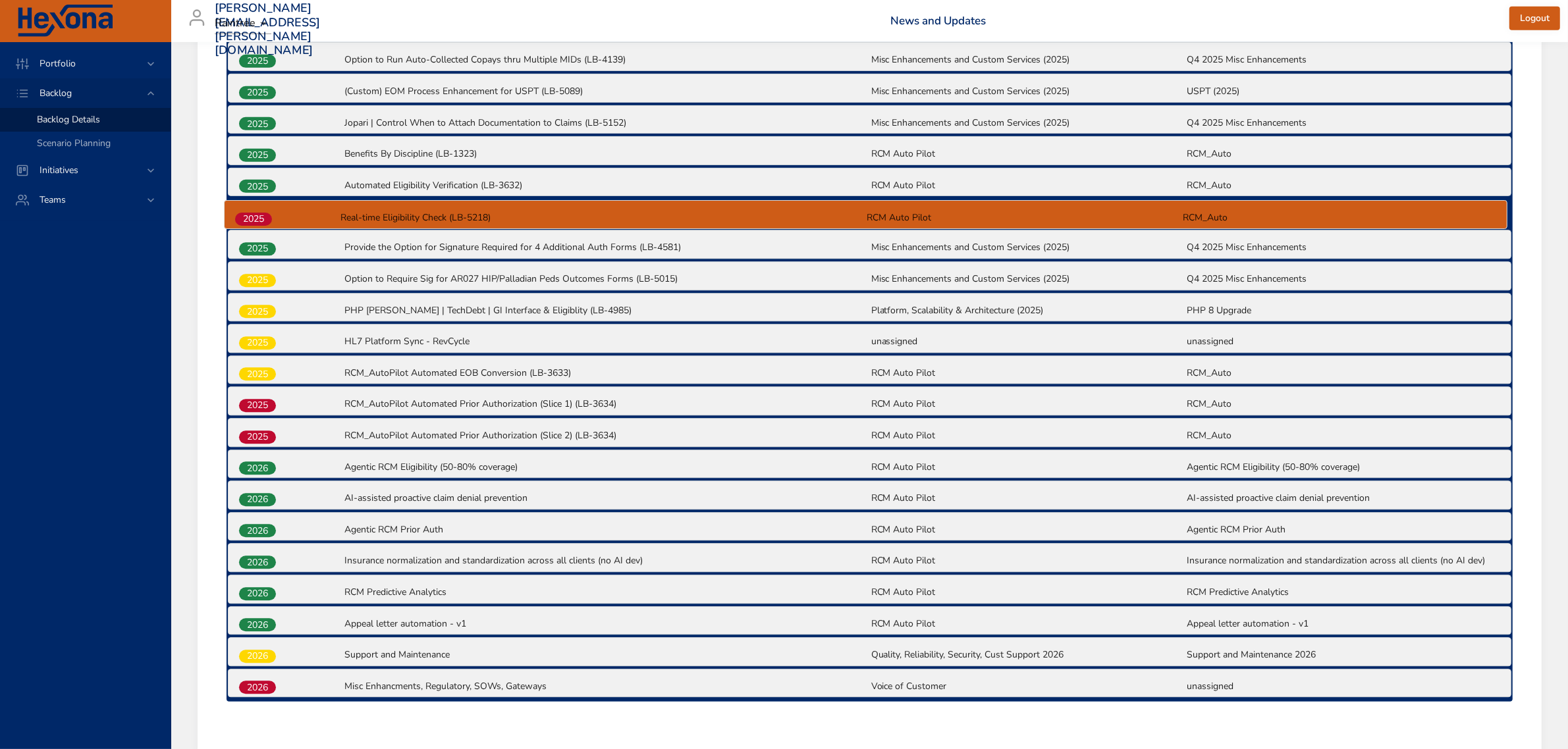
drag, startPoint x: 254, startPoint y: 613, endPoint x: 251, endPoint y: 216, distance: 397.0
click at [251, 216] on div "2025 TX EVV Test Plan Gap Closure (RCM Scope) (LB-5147) [US_STATE] Medicaid EVV…" at bounding box center [869, 214] width 1286 height 974
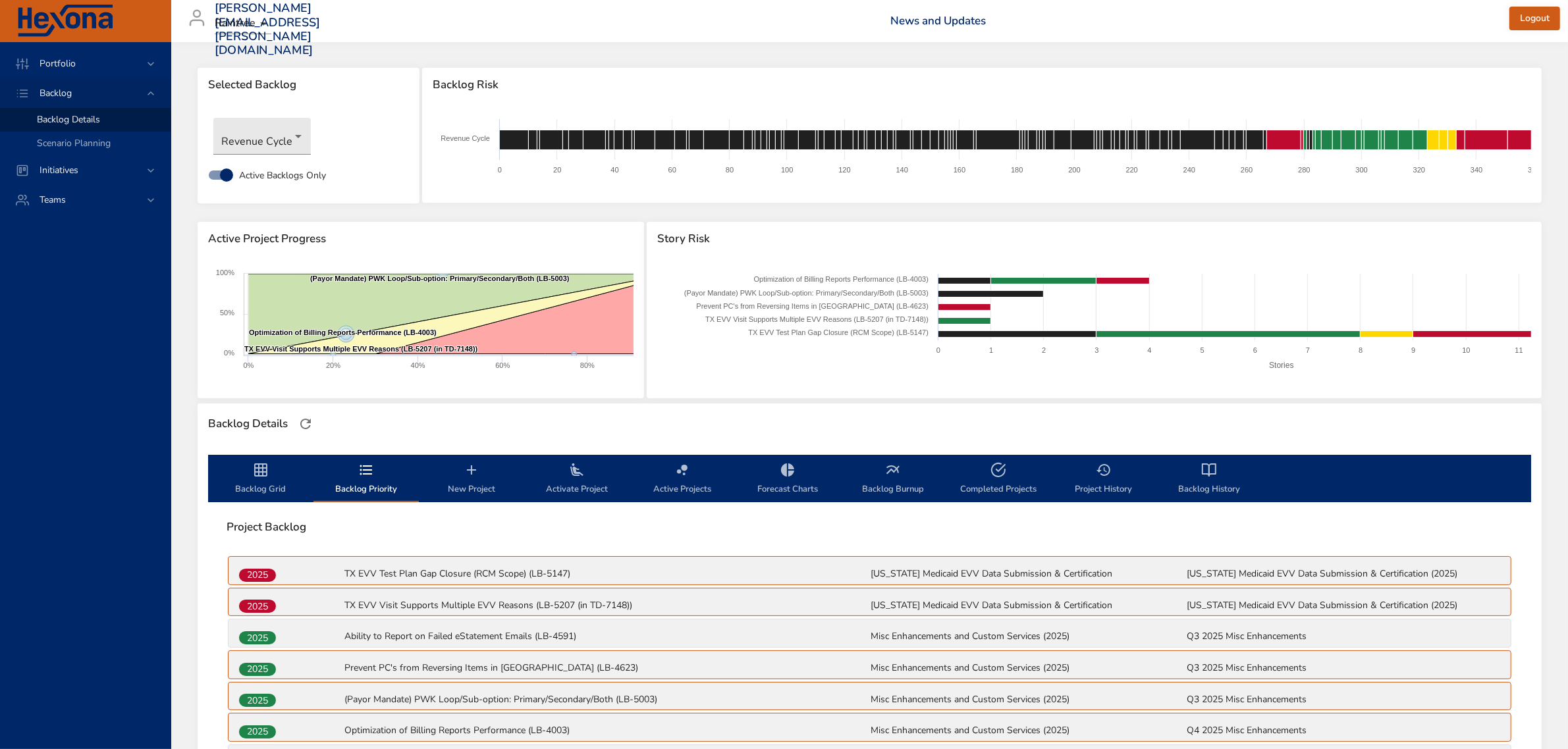
scroll to position [0, 0]
